Goal: Task Accomplishment & Management: Manage account settings

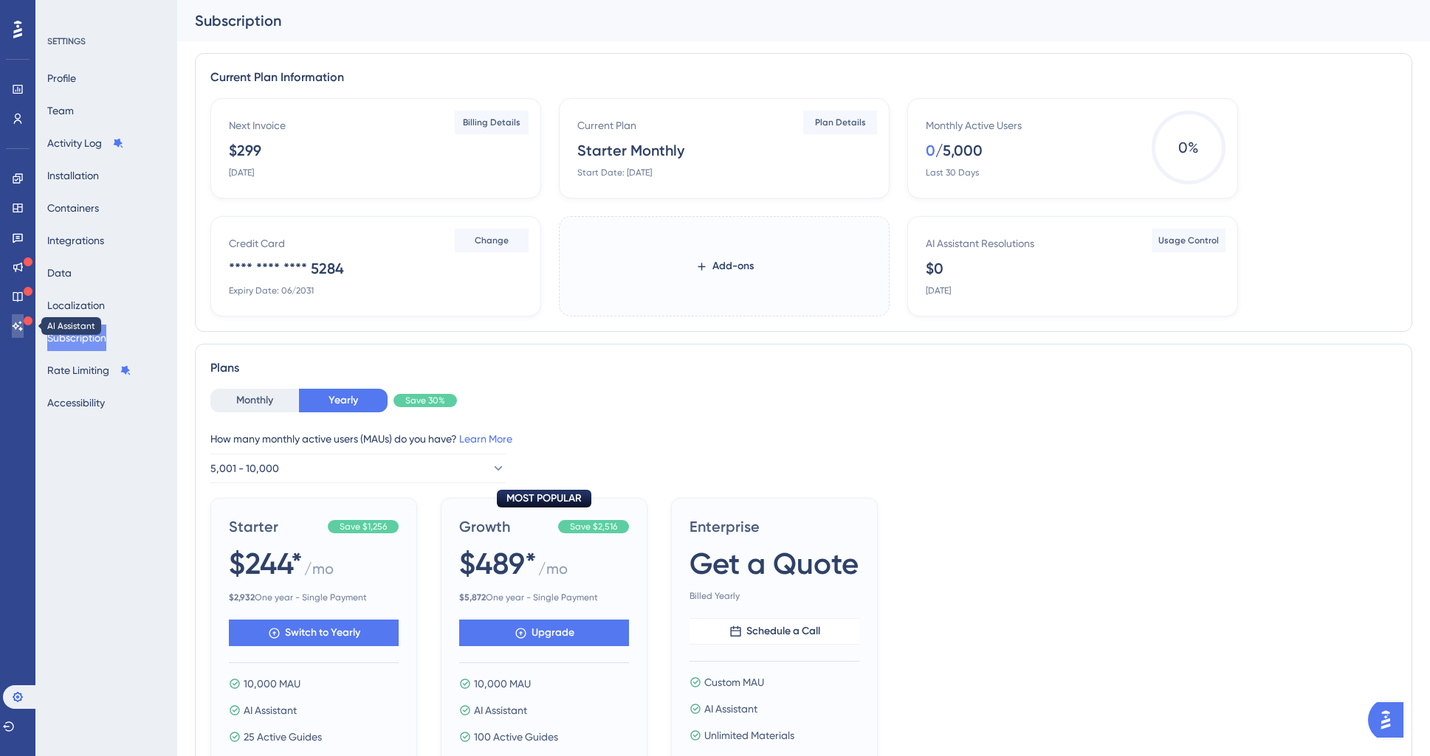
click at [24, 331] on link at bounding box center [18, 326] width 12 height 24
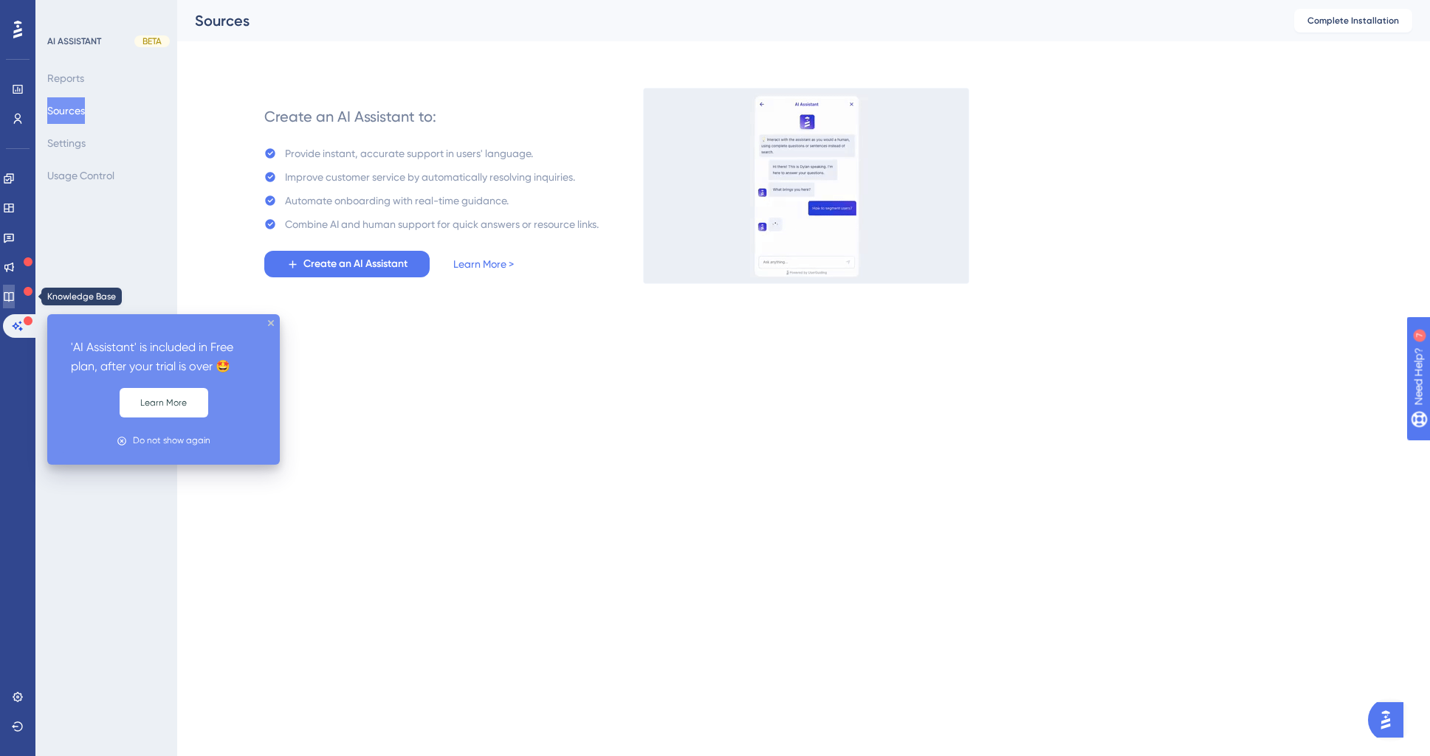
click at [15, 296] on icon at bounding box center [9, 297] width 12 height 12
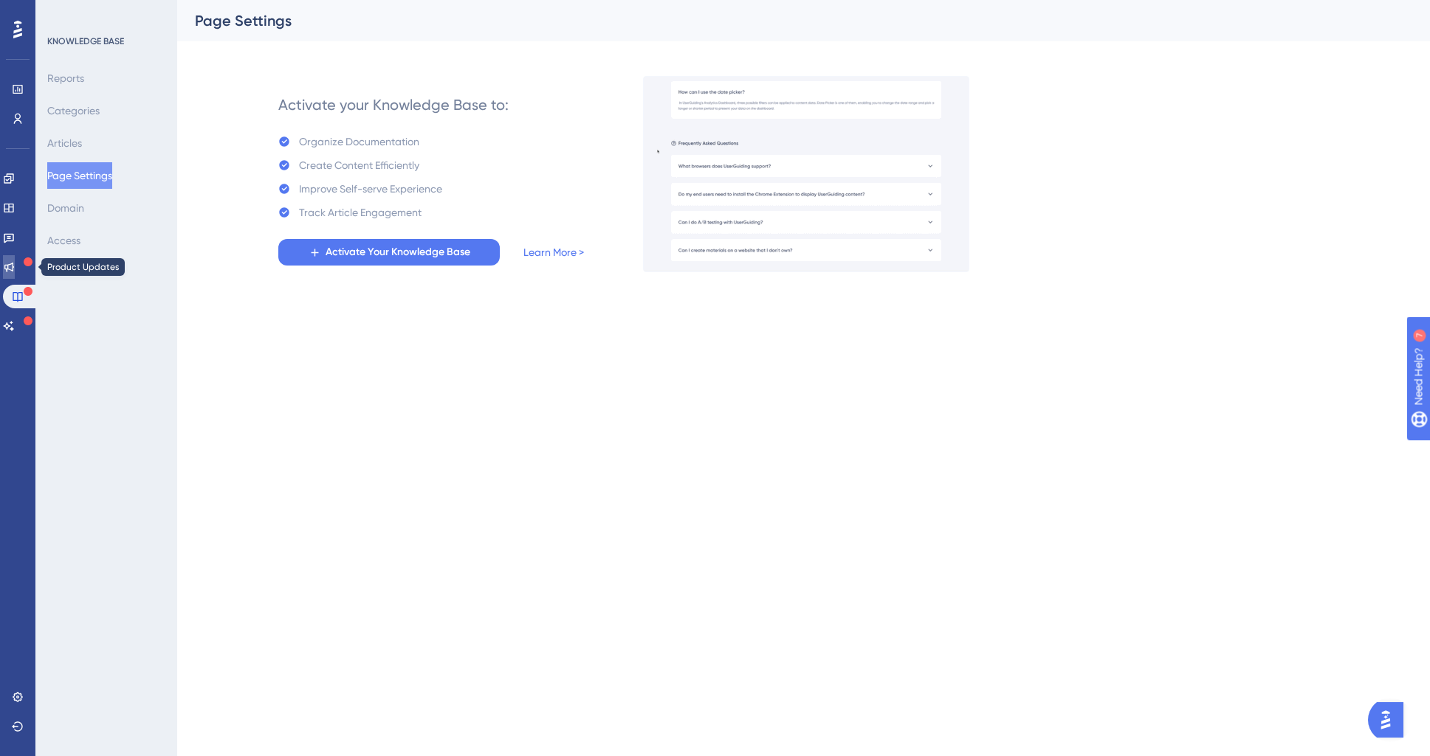
click at [15, 272] on icon at bounding box center [9, 267] width 12 height 12
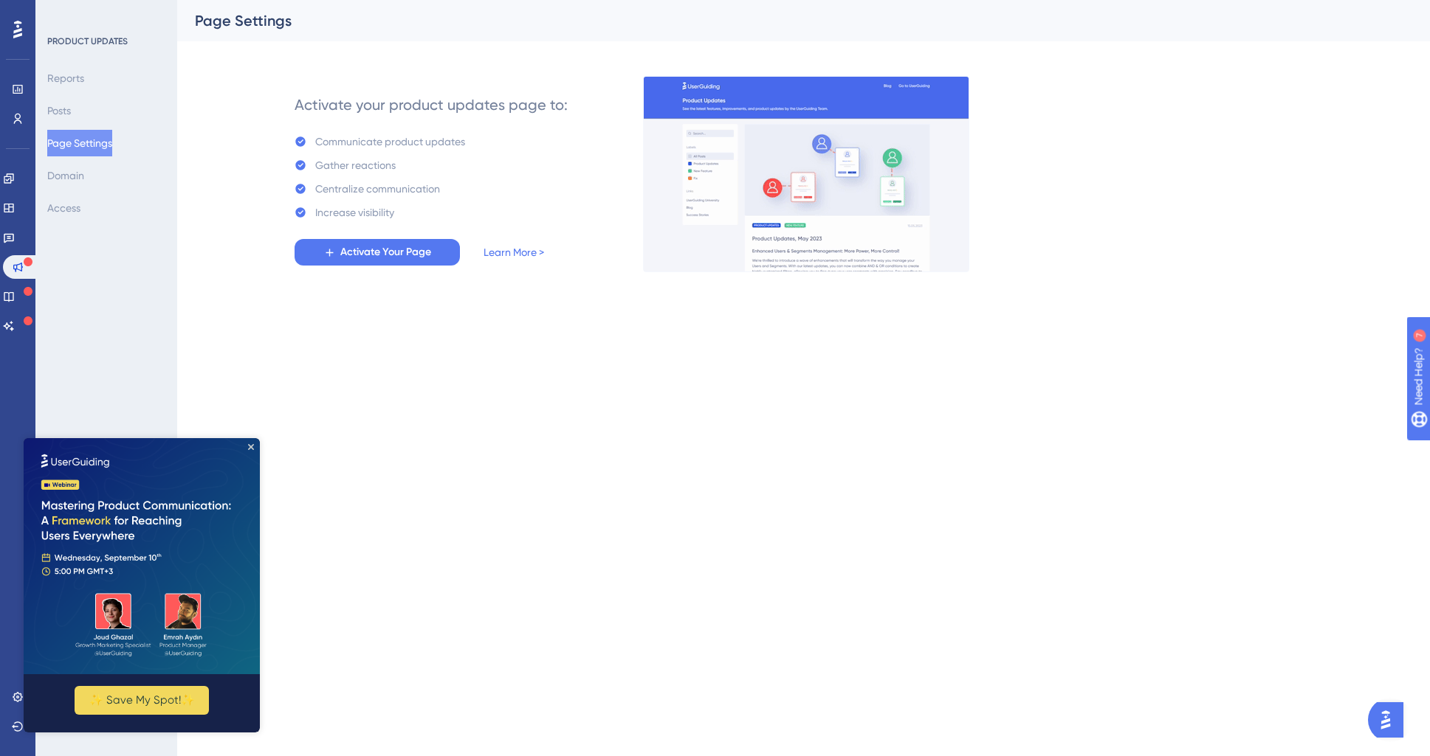
click at [250, 450] on img at bounding box center [142, 556] width 236 height 236
click at [249, 446] on icon "Close Preview" at bounding box center [251, 447] width 6 height 6
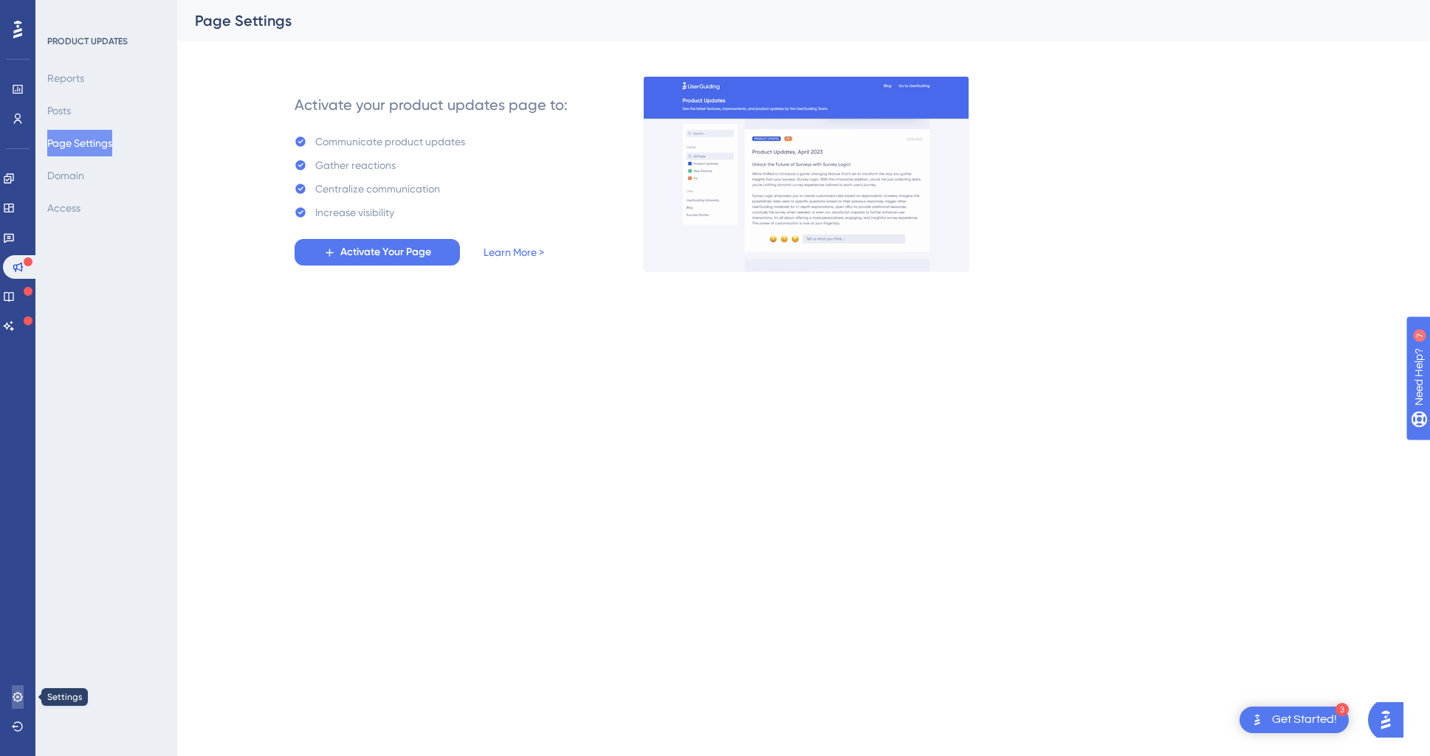
click at [18, 697] on icon at bounding box center [18, 697] width 10 height 10
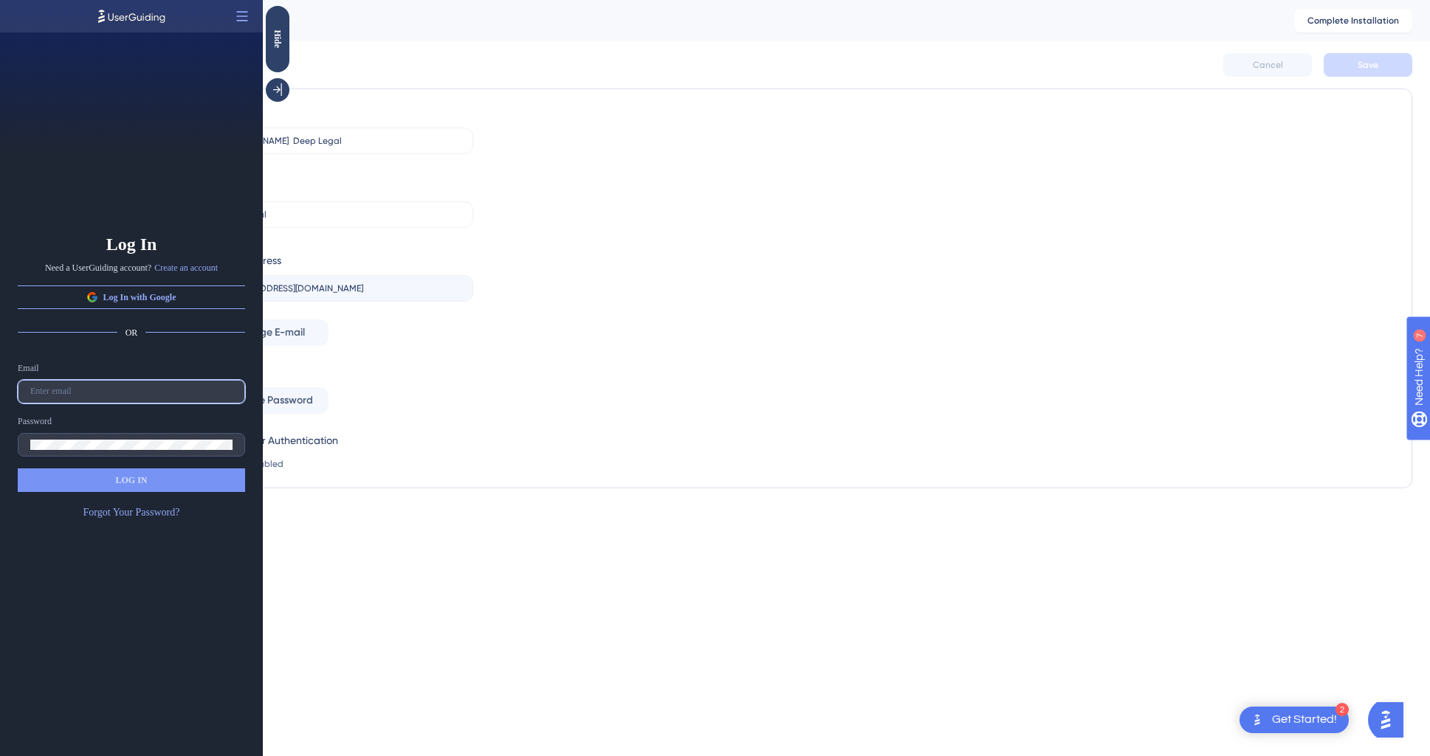
click at [131, 390] on input "text" at bounding box center [131, 392] width 202 height 10
click at [130, 391] on input "dconrado@" at bounding box center [131, 392] width 202 height 10
type input "[EMAIL_ADDRESS][DOMAIN_NAME]"
click at [148, 486] on button "LOG IN" at bounding box center [131, 481] width 227 height 24
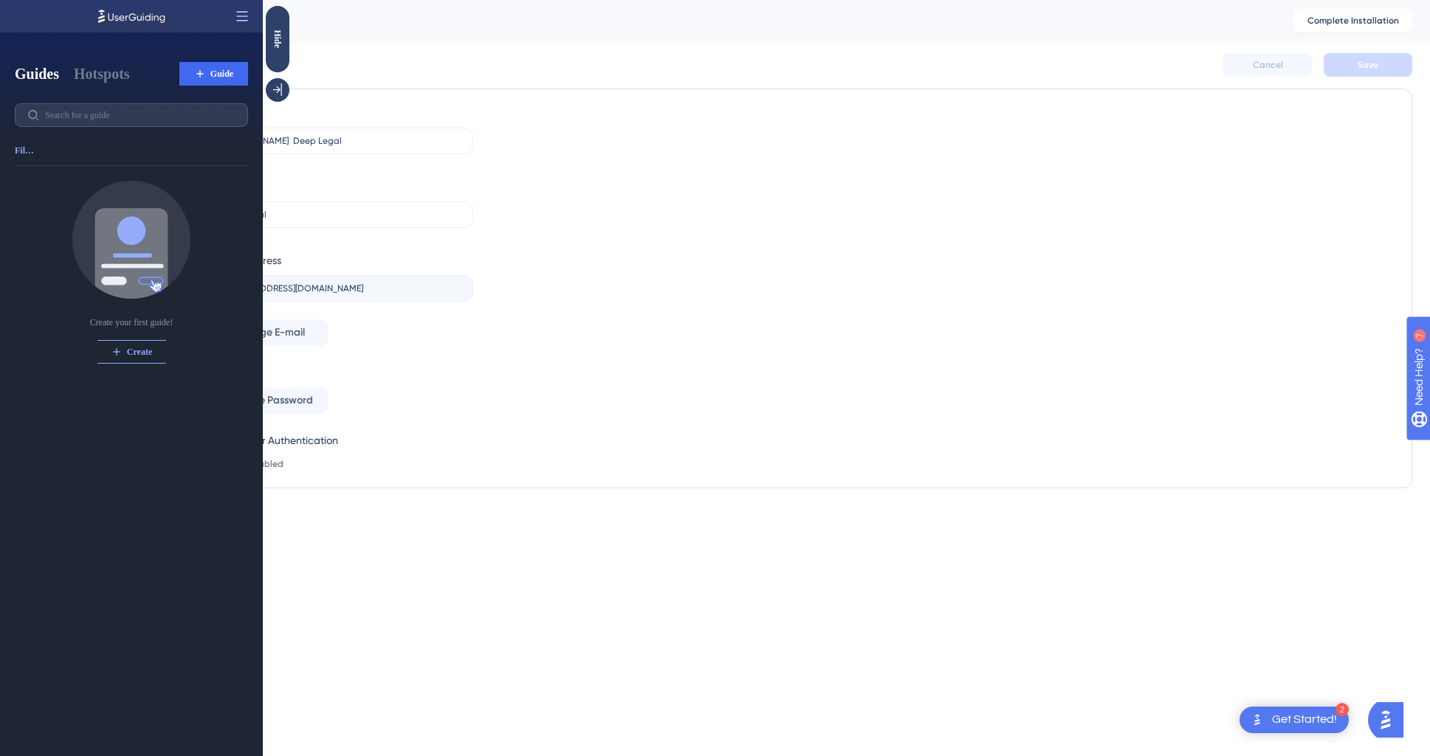
click at [241, 13] on icon at bounding box center [242, 16] width 15 height 15
